Goal: Task Accomplishment & Management: Manage account settings

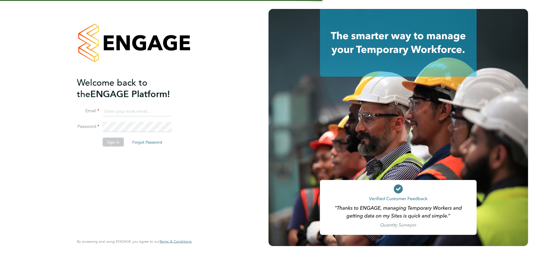
type input "[PERSON_NAME][EMAIL_ADDRESS][PERSON_NAME][DOMAIN_NAME]"
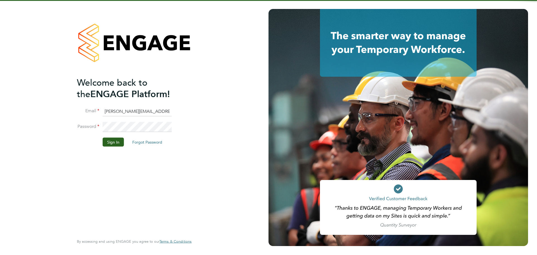
click at [112, 152] on div "Welcome back to the ENGAGE Platform! Email [PERSON_NAME][EMAIL_ADDRESS][PERSON_…" at bounding box center [131, 155] width 109 height 157
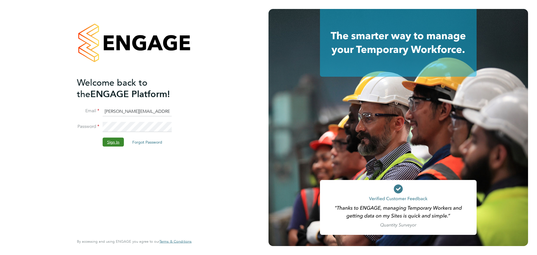
click at [117, 143] on button "Sign In" at bounding box center [113, 141] width 21 height 9
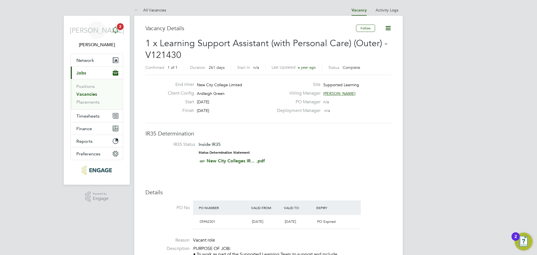
click at [116, 32] on icon "Main navigation" at bounding box center [115, 30] width 7 height 7
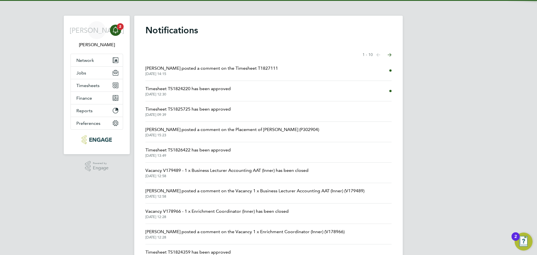
click at [200, 65] on span "[PERSON_NAME] posted a comment on the Timesheet T1827111" at bounding box center [211, 68] width 132 height 7
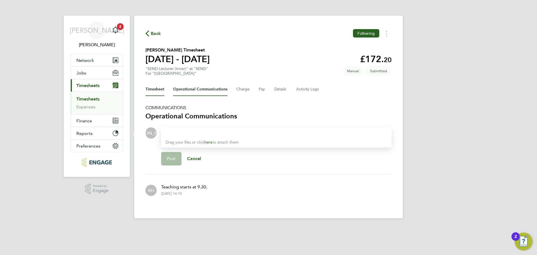
click at [155, 90] on button "Timesheet" at bounding box center [154, 88] width 19 height 13
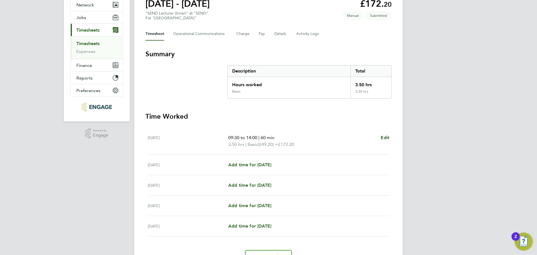
scroll to position [56, 0]
click at [381, 135] on div "09:30 to 14:00 | 60 min 3.50 hrs | Basic (£49.20) = £172.20 Edit" at bounding box center [308, 140] width 161 height 13
click at [390, 136] on ul "Wed 17 Sep 09:30 to 14:00 | 60 min 3.50 hrs | Basic (£49.20) = £172.20 Edit Thu…" at bounding box center [268, 181] width 246 height 109
click at [382, 140] on app-form-button "Edit" at bounding box center [384, 140] width 9 height 13
click at [385, 137] on span "Edit" at bounding box center [384, 136] width 9 height 5
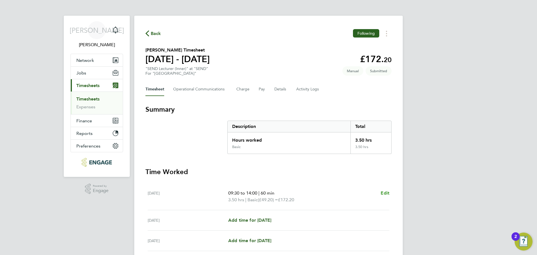
select select "60"
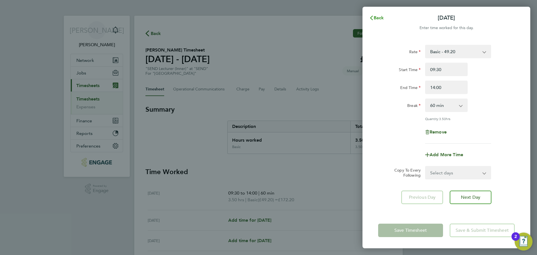
click at [376, 16] on span "Back" at bounding box center [378, 17] width 10 height 5
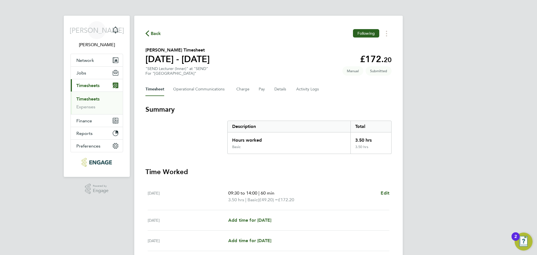
click at [94, 101] on link "Timesheets" at bounding box center [87, 98] width 23 height 5
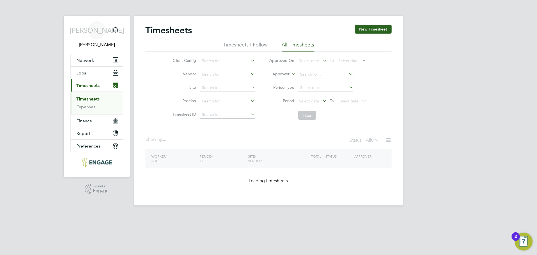
click at [372, 140] on span "0" at bounding box center [372, 140] width 3 height 6
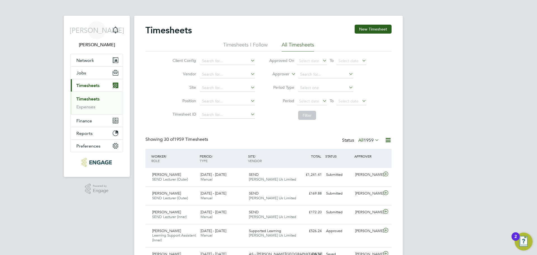
scroll to position [14, 49]
click at [367, 149] on li "All" at bounding box center [361, 150] width 26 height 8
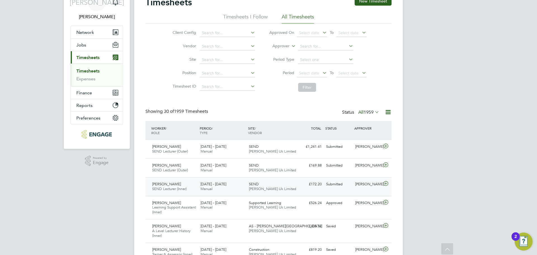
click at [339, 187] on div "Submitted" at bounding box center [338, 183] width 29 height 9
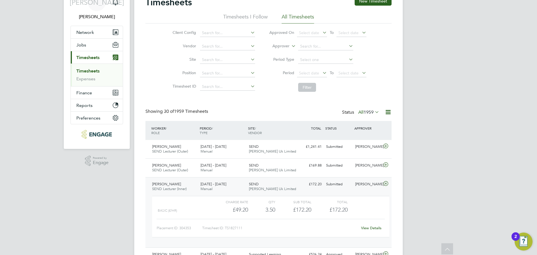
click at [373, 229] on link "View Details" at bounding box center [371, 227] width 20 height 5
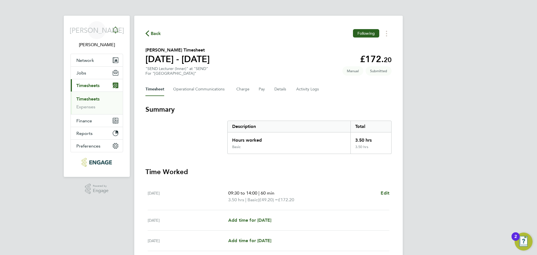
click at [115, 33] on icon "Main navigation" at bounding box center [115, 32] width 1 height 1
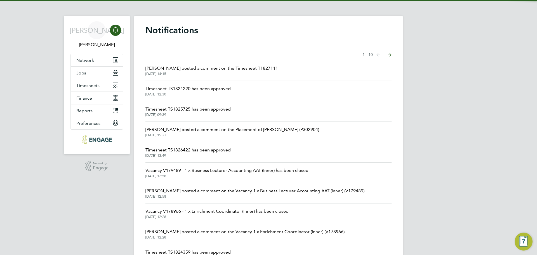
click at [183, 72] on span "23 Sep 2025, 14:15" at bounding box center [211, 74] width 132 height 4
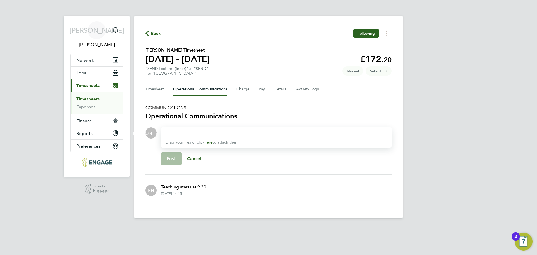
click at [177, 131] on div at bounding box center [275, 132] width 221 height 7
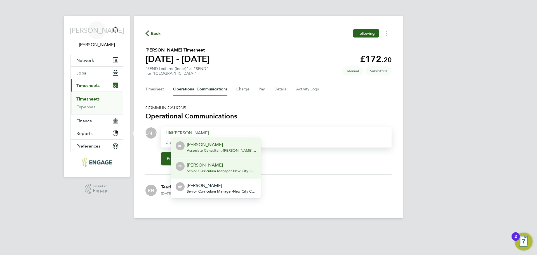
click at [216, 166] on p "[PERSON_NAME]" at bounding box center [221, 165] width 69 height 7
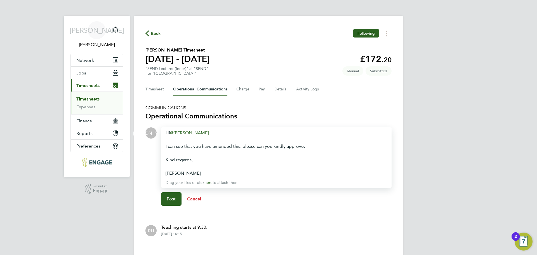
click at [182, 200] on button "Cancel" at bounding box center [193, 198] width 25 height 13
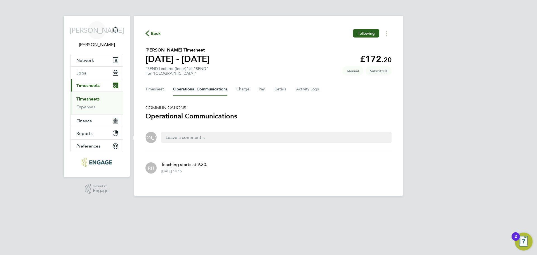
click at [192, 141] on div at bounding box center [276, 137] width 230 height 11
click at [198, 138] on div at bounding box center [276, 137] width 230 height 11
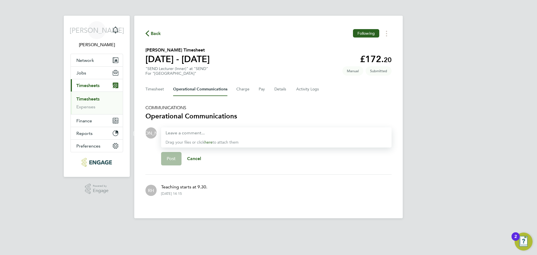
click at [187, 136] on div "Drag your files or click here to attach them" at bounding box center [276, 137] width 230 height 20
click at [215, 132] on div at bounding box center [275, 132] width 221 height 7
click at [191, 132] on div at bounding box center [275, 132] width 221 height 7
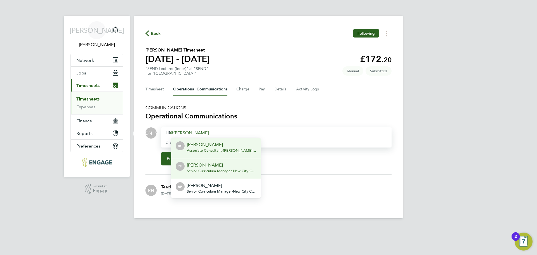
drag, startPoint x: 209, startPoint y: 169, endPoint x: 236, endPoint y: 175, distance: 27.3
click at [210, 169] on span "Senior Curriculum Manager - New City College Limited" at bounding box center [221, 171] width 69 height 4
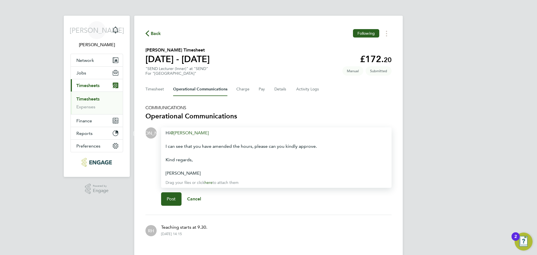
click at [175, 207] on div "Post Cancel" at bounding box center [276, 199] width 230 height 22
click at [177, 202] on button "Post" at bounding box center [171, 198] width 20 height 13
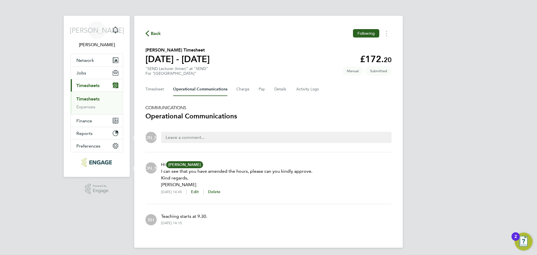
click at [96, 98] on link "Timesheets" at bounding box center [87, 98] width 23 height 5
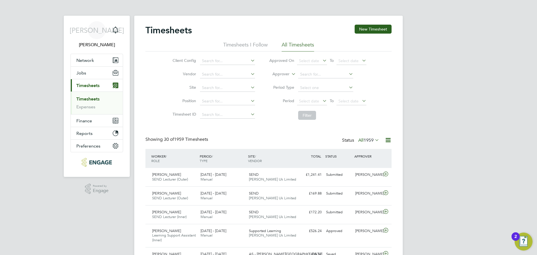
click at [92, 97] on link "Timesheets" at bounding box center [87, 98] width 23 height 5
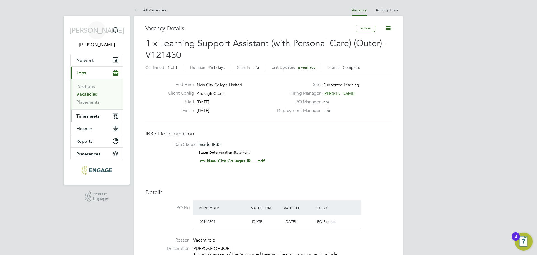
click at [98, 120] on button "Timesheets" at bounding box center [97, 116] width 52 height 12
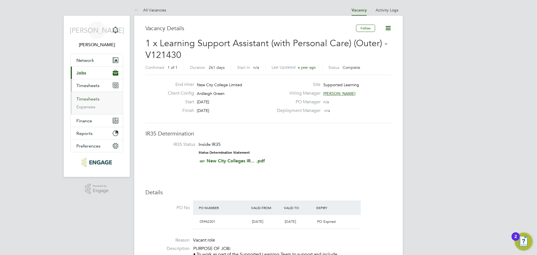
click at [91, 97] on link "Timesheets" at bounding box center [87, 98] width 23 height 5
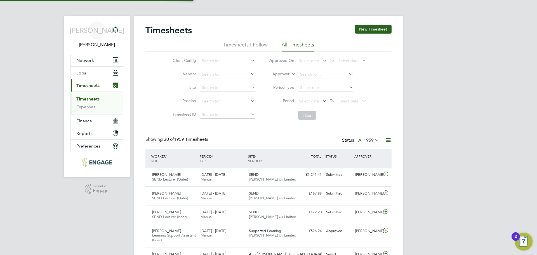
scroll to position [14, 49]
click at [216, 192] on span "[DATE] - [DATE]" at bounding box center [213, 193] width 26 height 5
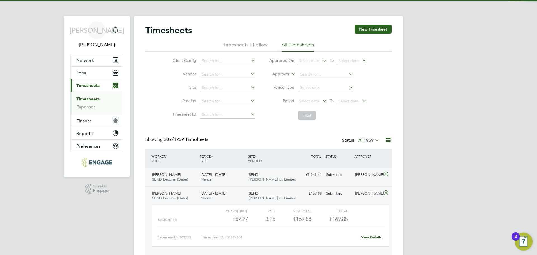
click at [219, 180] on div "[DATE] - [DATE] Manual" at bounding box center [222, 177] width 48 height 14
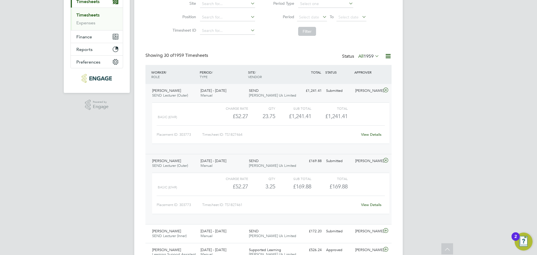
click at [299, 162] on div "£169.88 Submitted" at bounding box center [309, 160] width 29 height 9
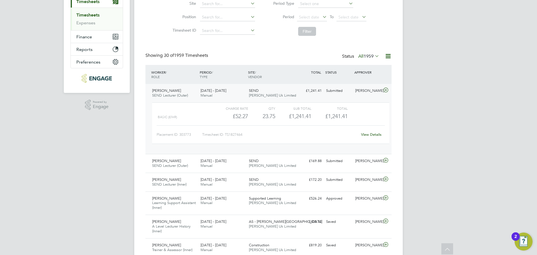
click at [290, 92] on div "SEND [PERSON_NAME] Uk Limited" at bounding box center [270, 93] width 48 height 14
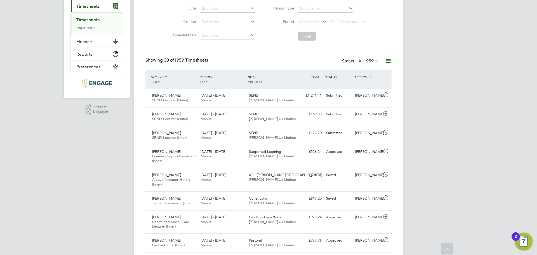
drag, startPoint x: 152, startPoint y: 96, endPoint x: 397, endPoint y: 99, distance: 244.5
click at [277, 97] on div "SEND [PERSON_NAME] Uk Limited" at bounding box center [270, 98] width 48 height 14
